Goal: Ask a question

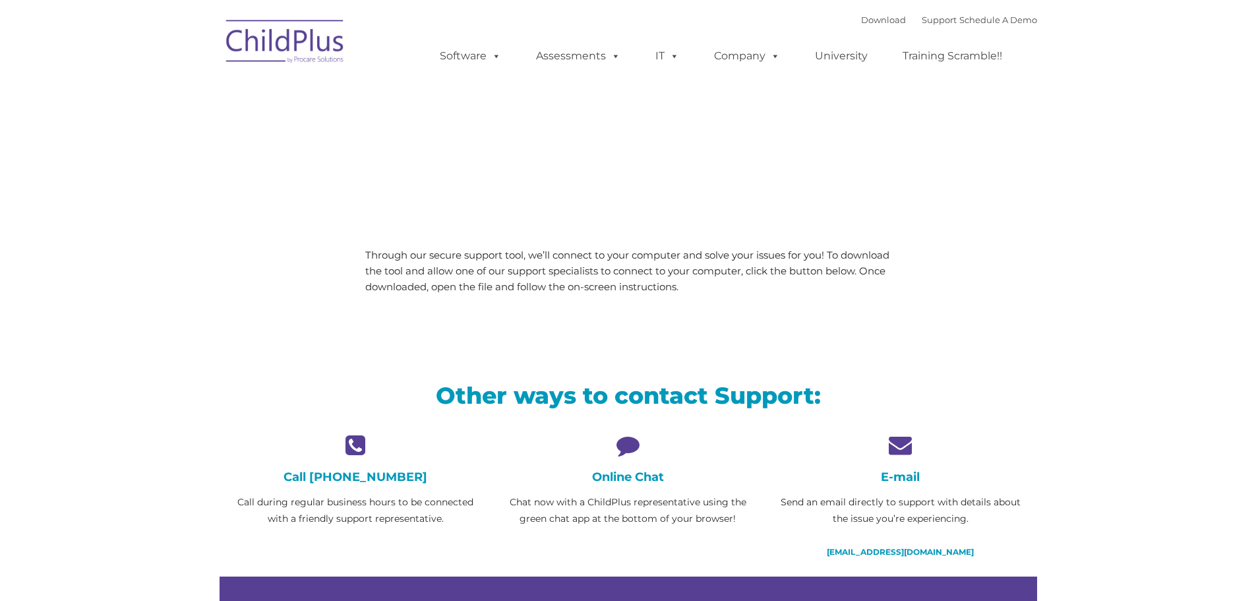
type input ""
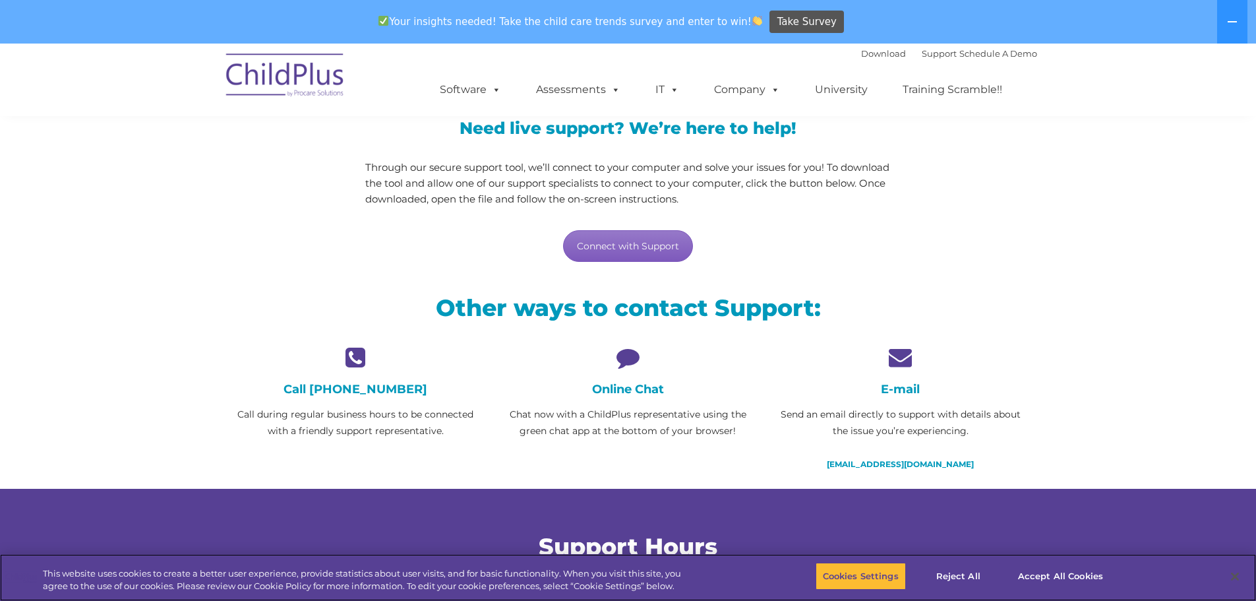
scroll to position [132, 0]
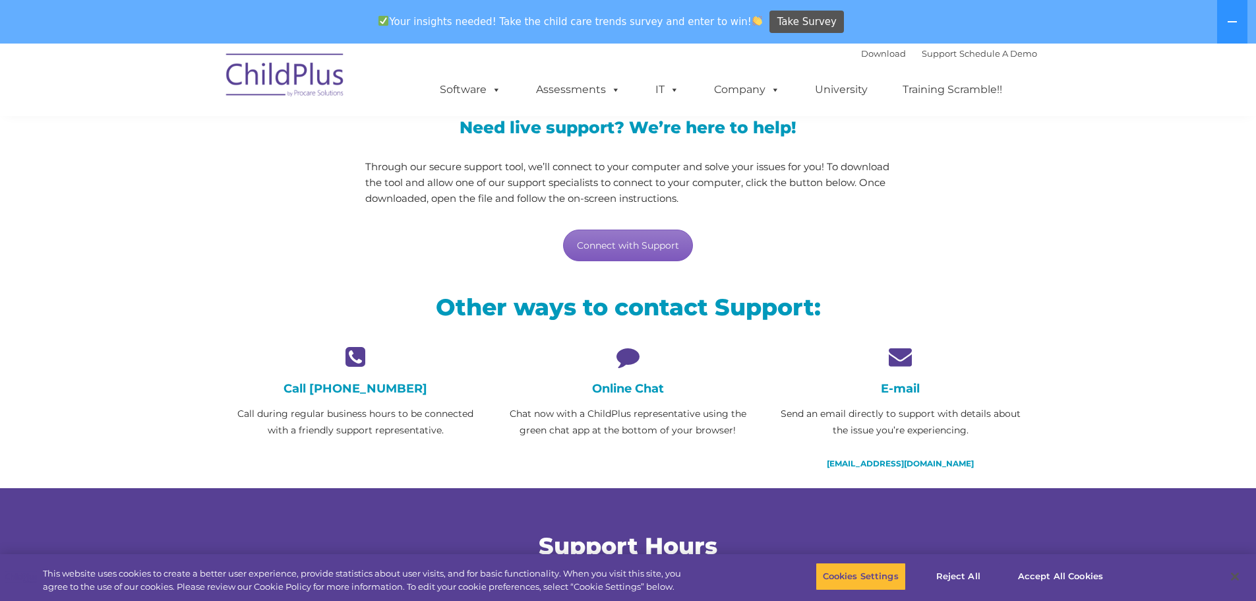
click at [648, 240] on link "Connect with Support" at bounding box center [628, 245] width 130 height 32
click at [856, 191] on p "Through our secure support tool, we’ll connect to your computer and solve your …" at bounding box center [627, 182] width 525 height 47
click at [633, 388] on h4 "Online Chat" at bounding box center [628, 388] width 252 height 15
click at [619, 352] on icon at bounding box center [628, 356] width 252 height 23
click at [622, 434] on p "Chat now with a ChildPlus representative using the green chat app at the bottom…" at bounding box center [628, 421] width 252 height 33
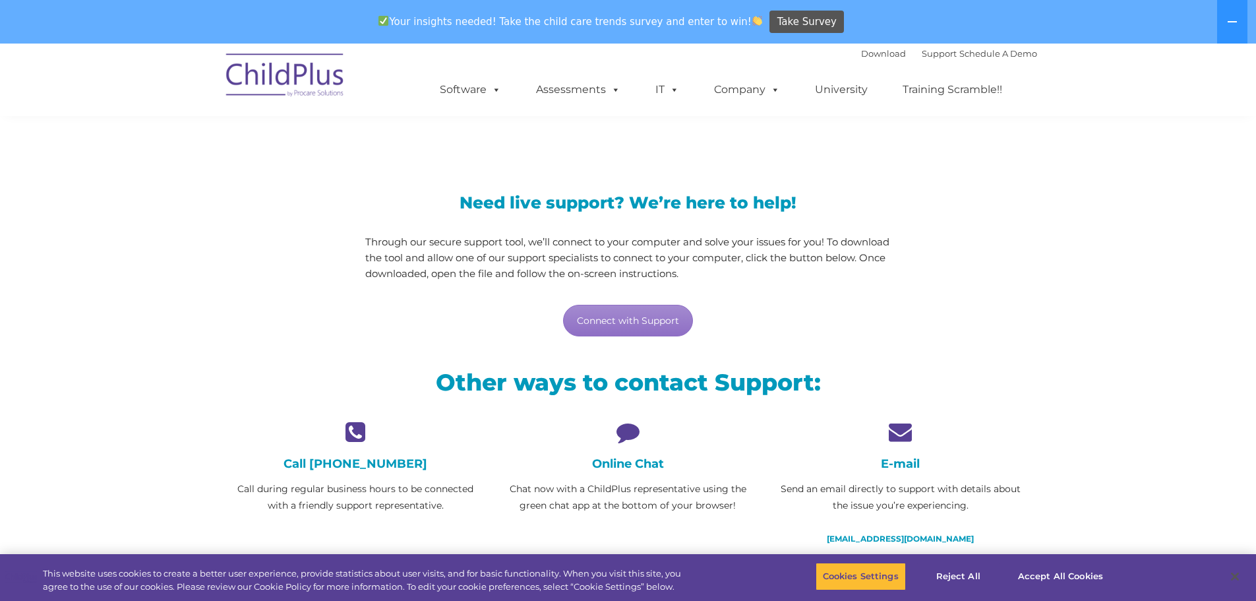
scroll to position [66, 0]
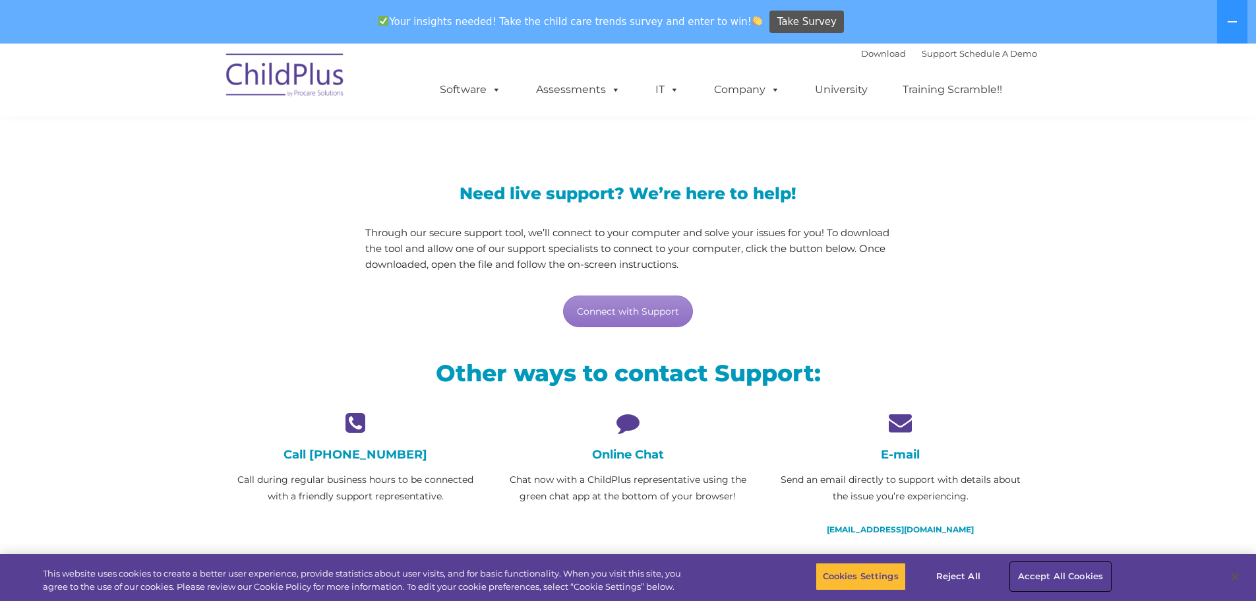
click at [1048, 569] on button "Accept All Cookies" at bounding box center [1061, 576] width 100 height 28
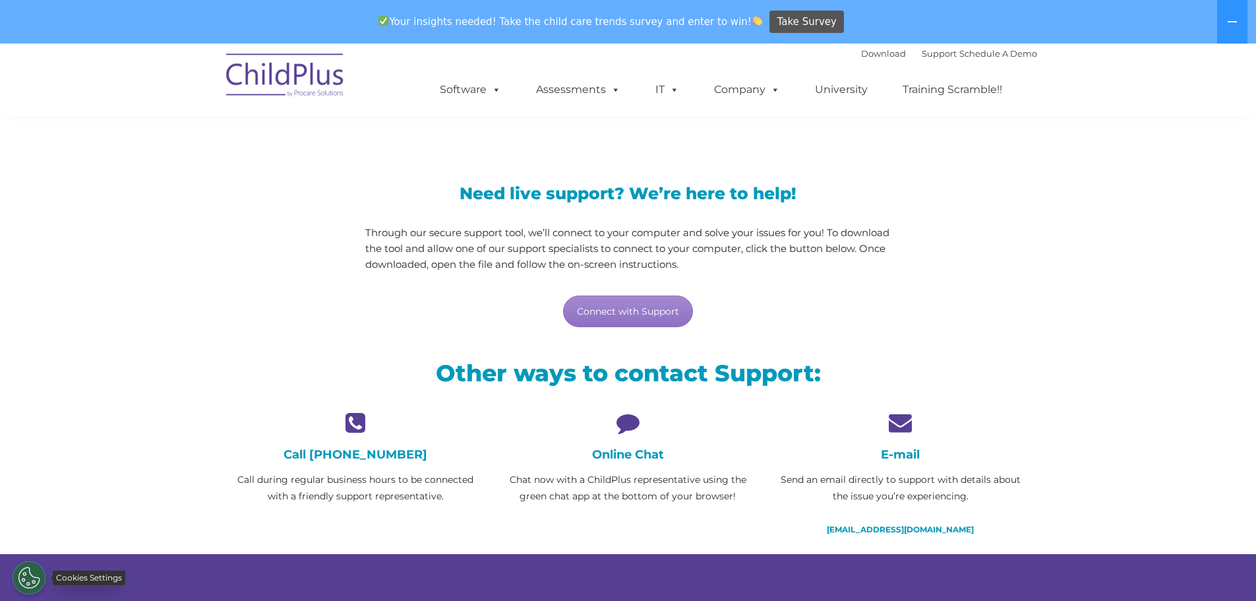
click at [28, 576] on button "Cookies Settings" at bounding box center [29, 577] width 33 height 33
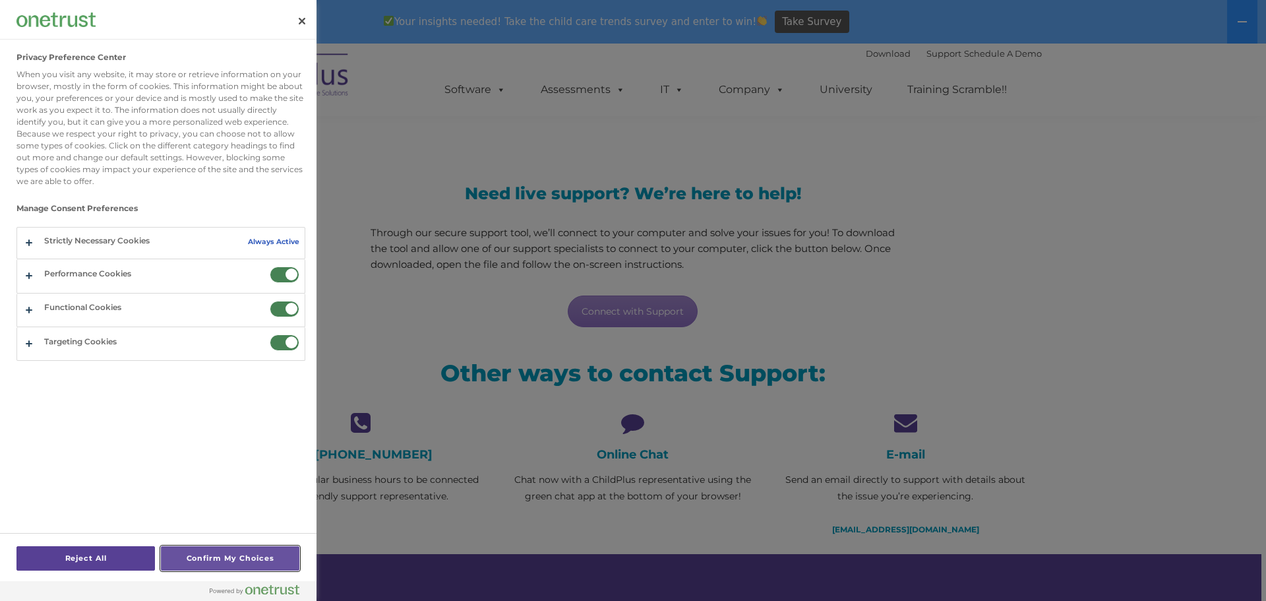
click at [187, 559] on button "Confirm My Choices" at bounding box center [230, 558] width 138 height 24
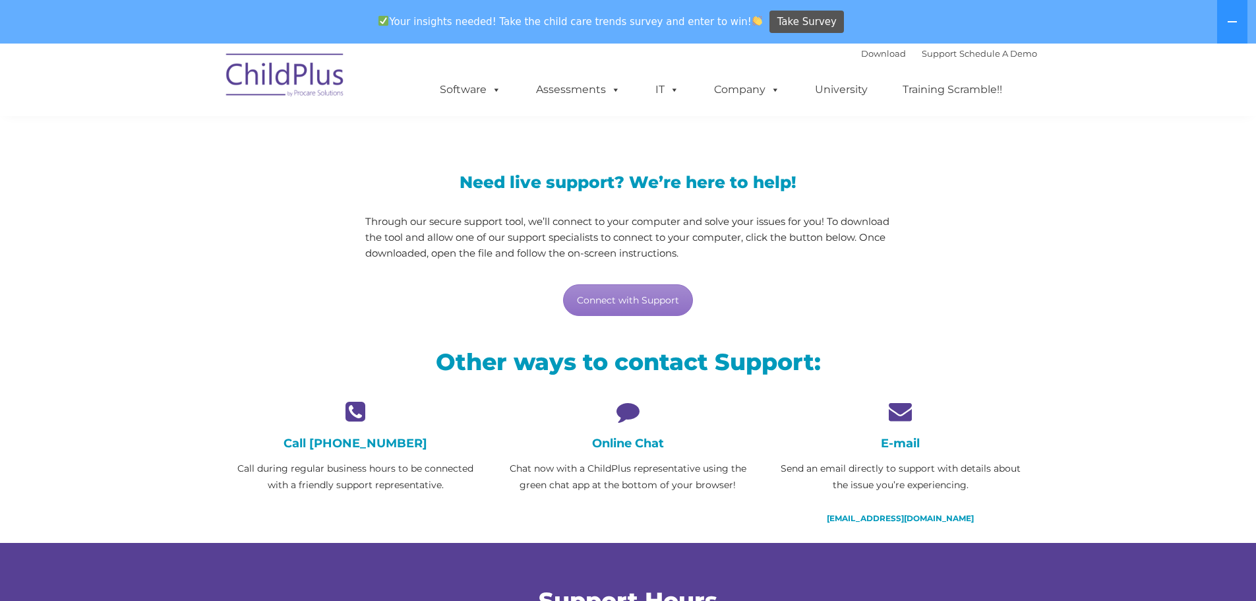
scroll to position [75, 0]
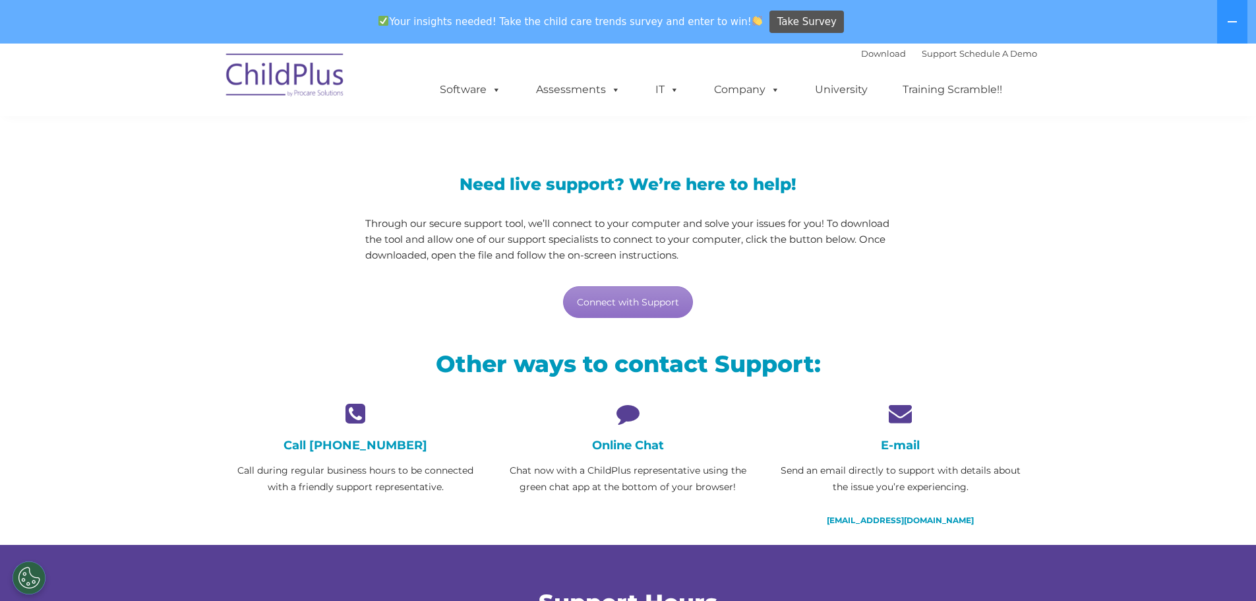
click at [622, 448] on h4 "Online Chat" at bounding box center [628, 445] width 252 height 15
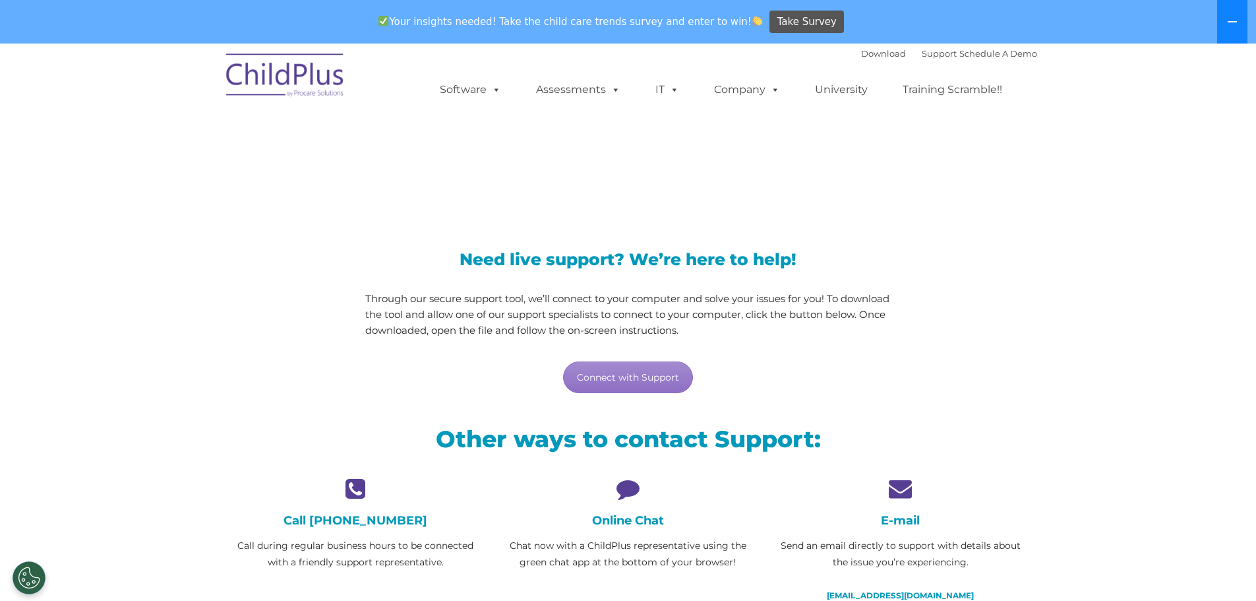
click at [1228, 21] on icon at bounding box center [1231, 21] width 9 height 1
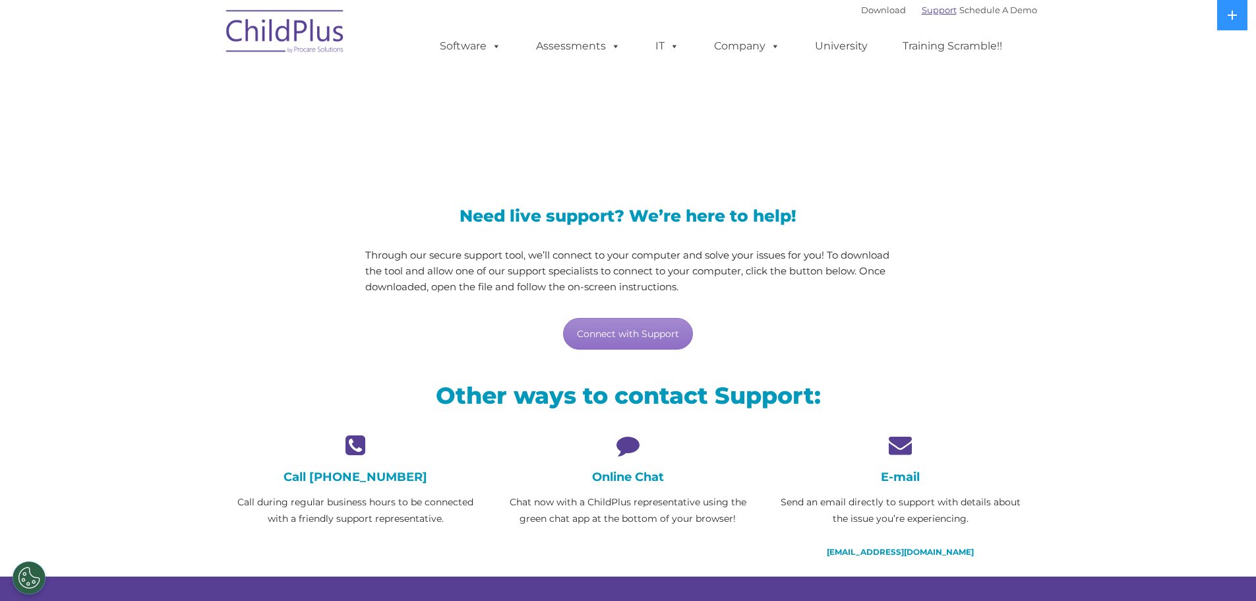
click at [925, 10] on link "Support" at bounding box center [939, 10] width 35 height 11
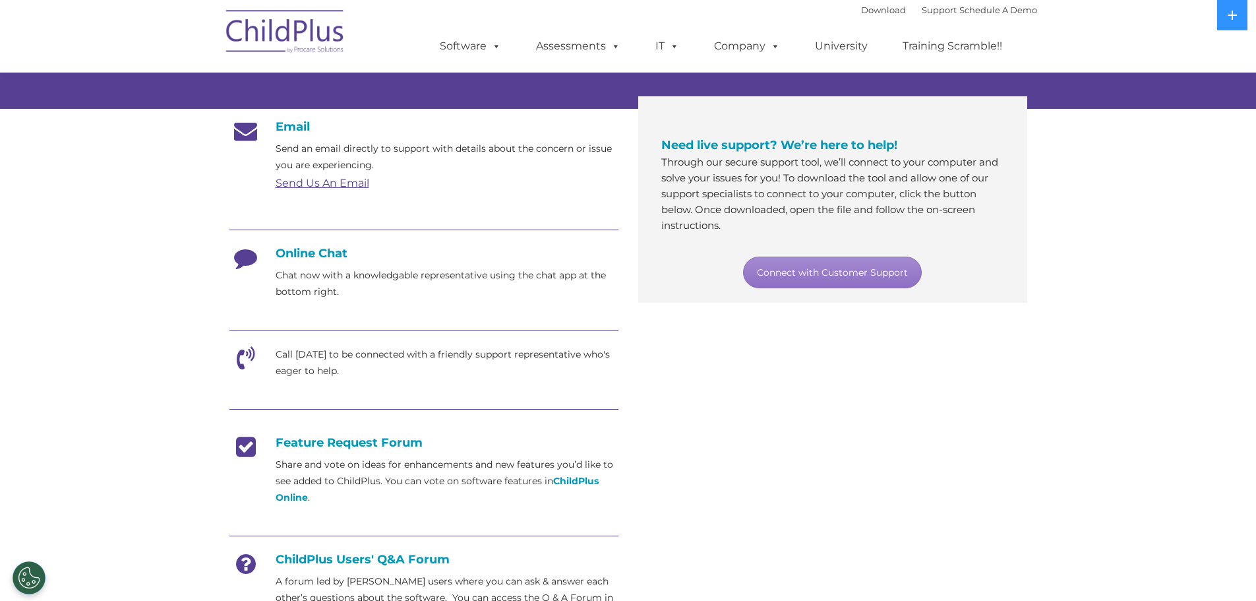
scroll to position [198, 0]
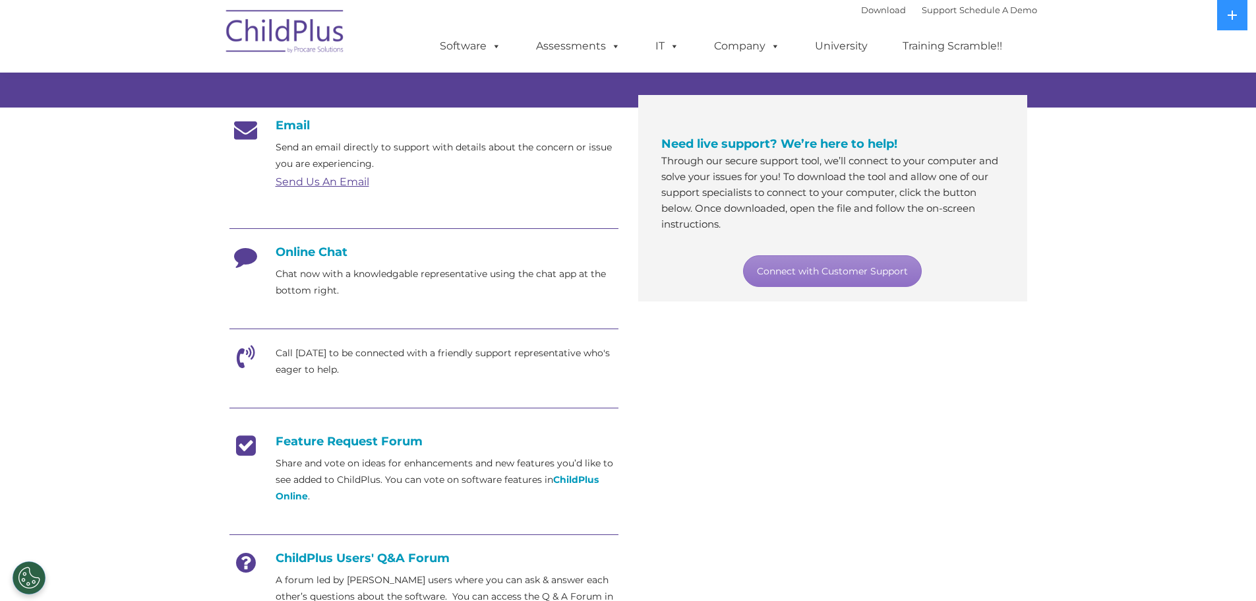
click at [330, 252] on h4 "Online Chat" at bounding box center [423, 252] width 389 height 15
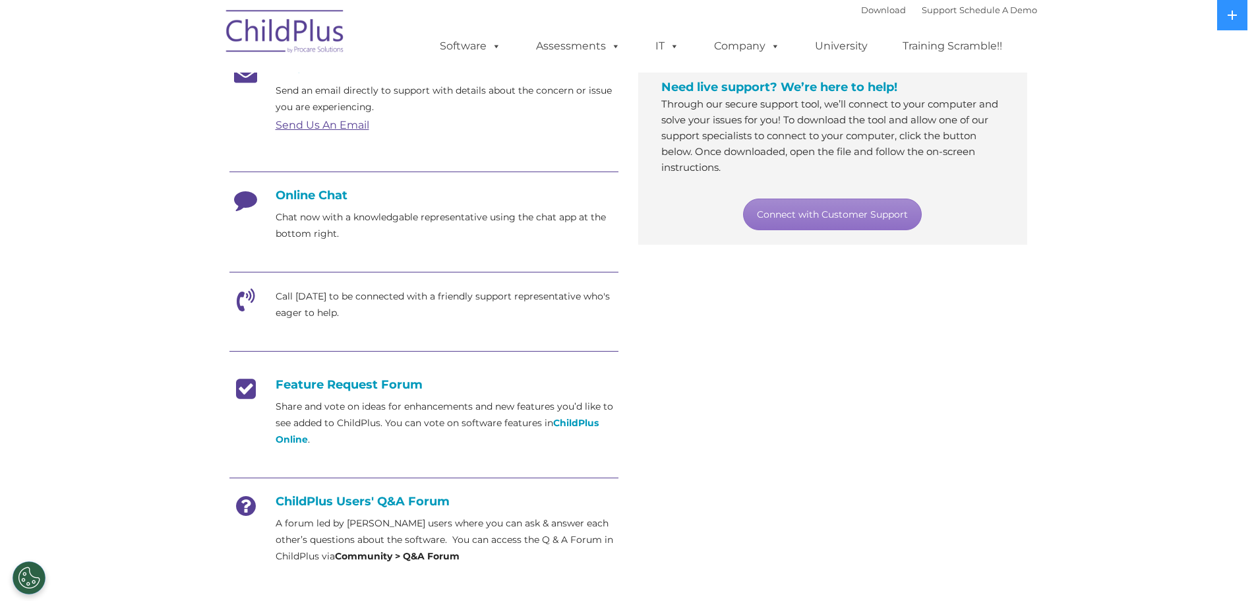
scroll to position [717, 0]
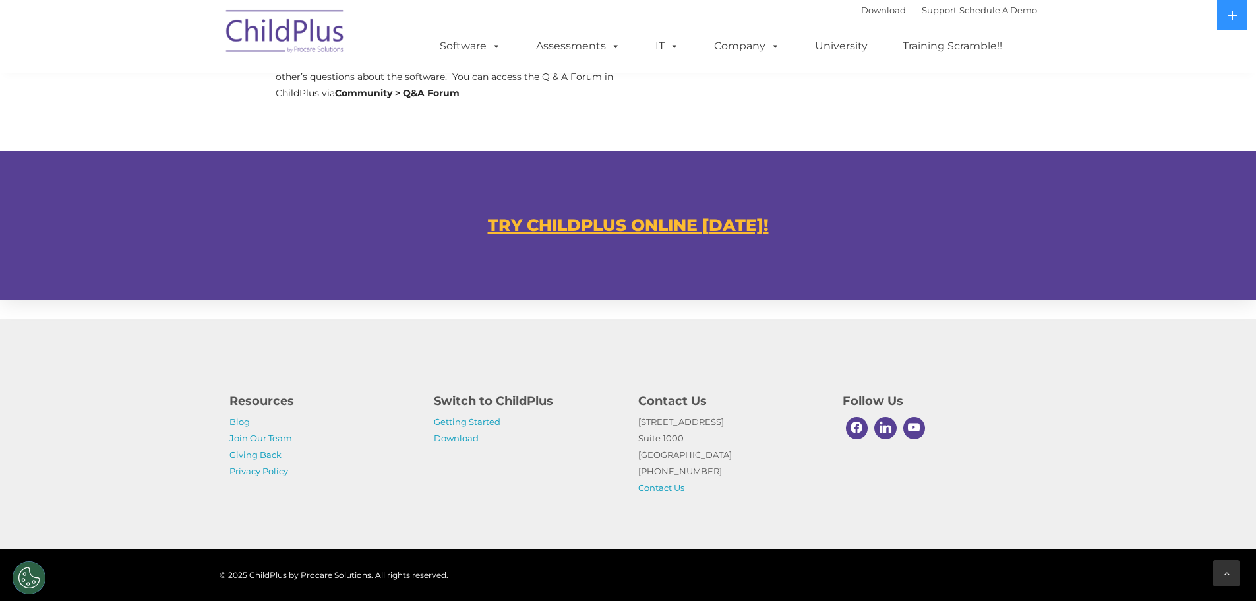
click at [1226, 572] on icon at bounding box center [1227, 572] width 6 height 9
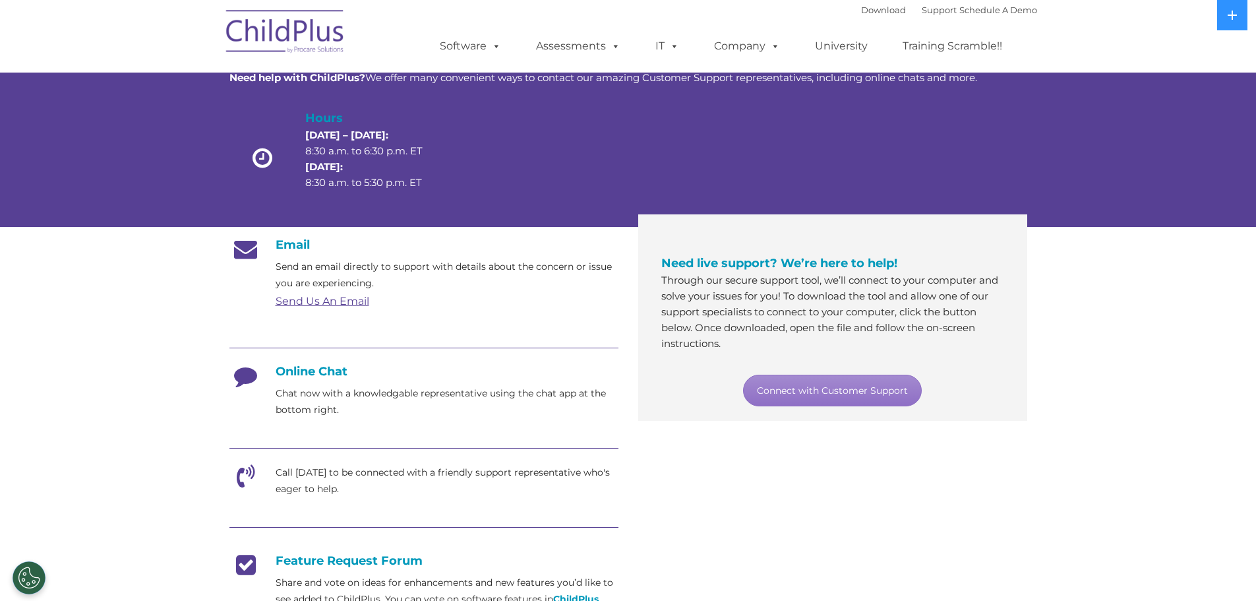
scroll to position [0, 0]
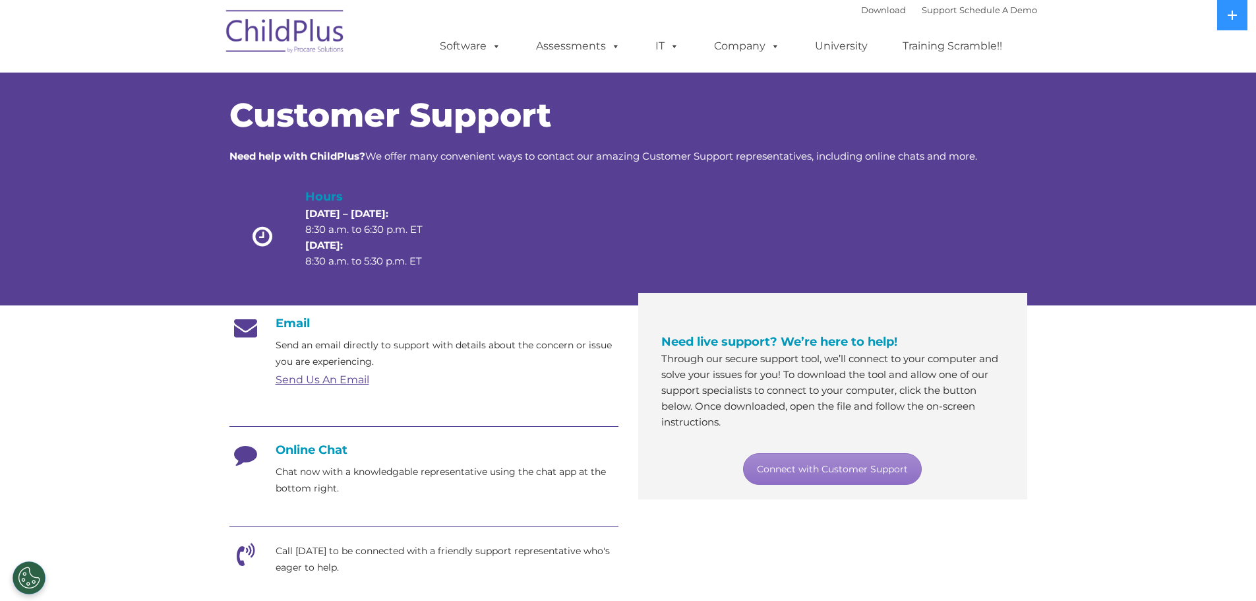
click at [328, 378] on link "Send Us An Email" at bounding box center [323, 379] width 94 height 13
click at [342, 381] on link "Send Us An Email" at bounding box center [323, 379] width 94 height 13
click at [283, 383] on link "Send Us An Email" at bounding box center [323, 379] width 94 height 13
